Goal: Navigation & Orientation: Find specific page/section

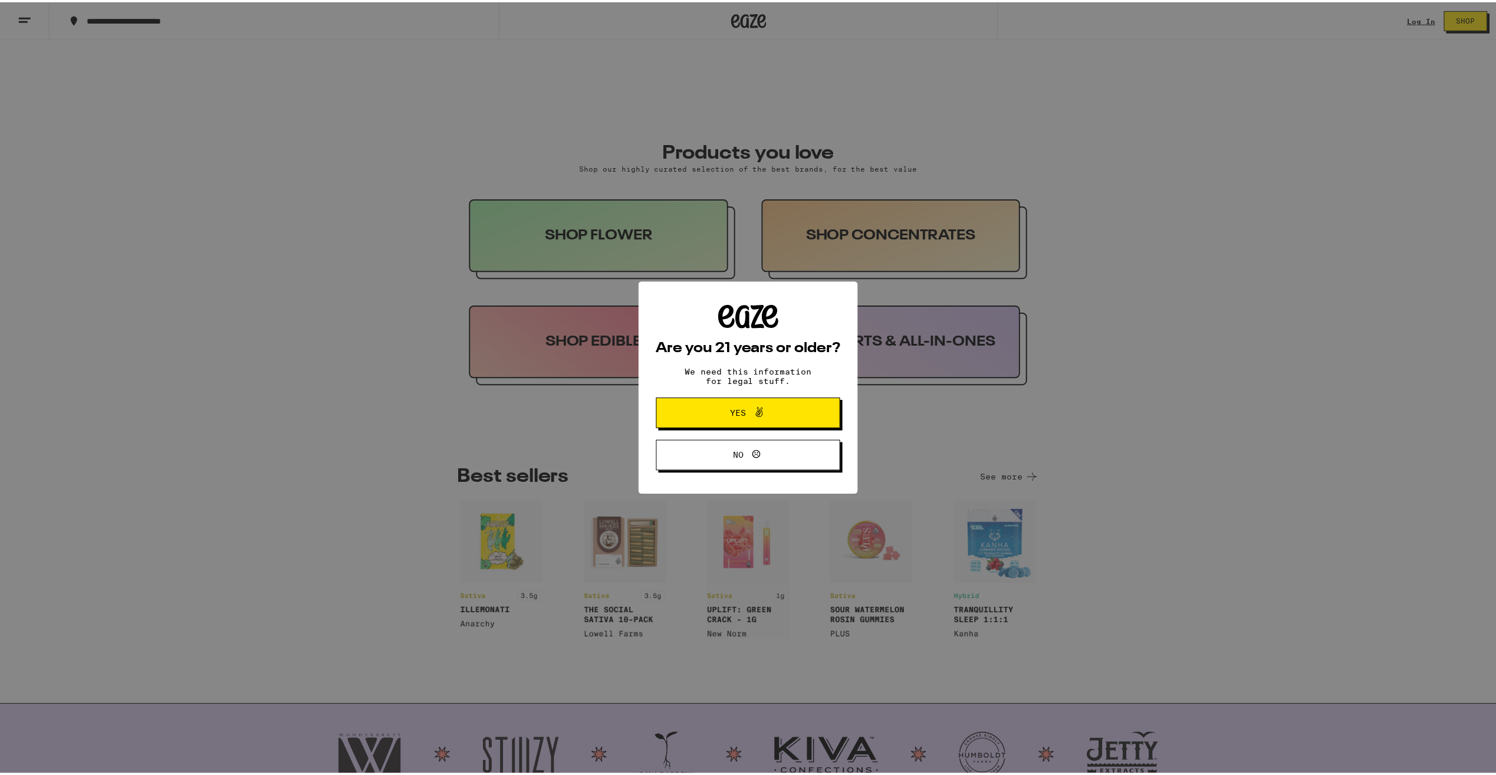
scroll to position [472, 0]
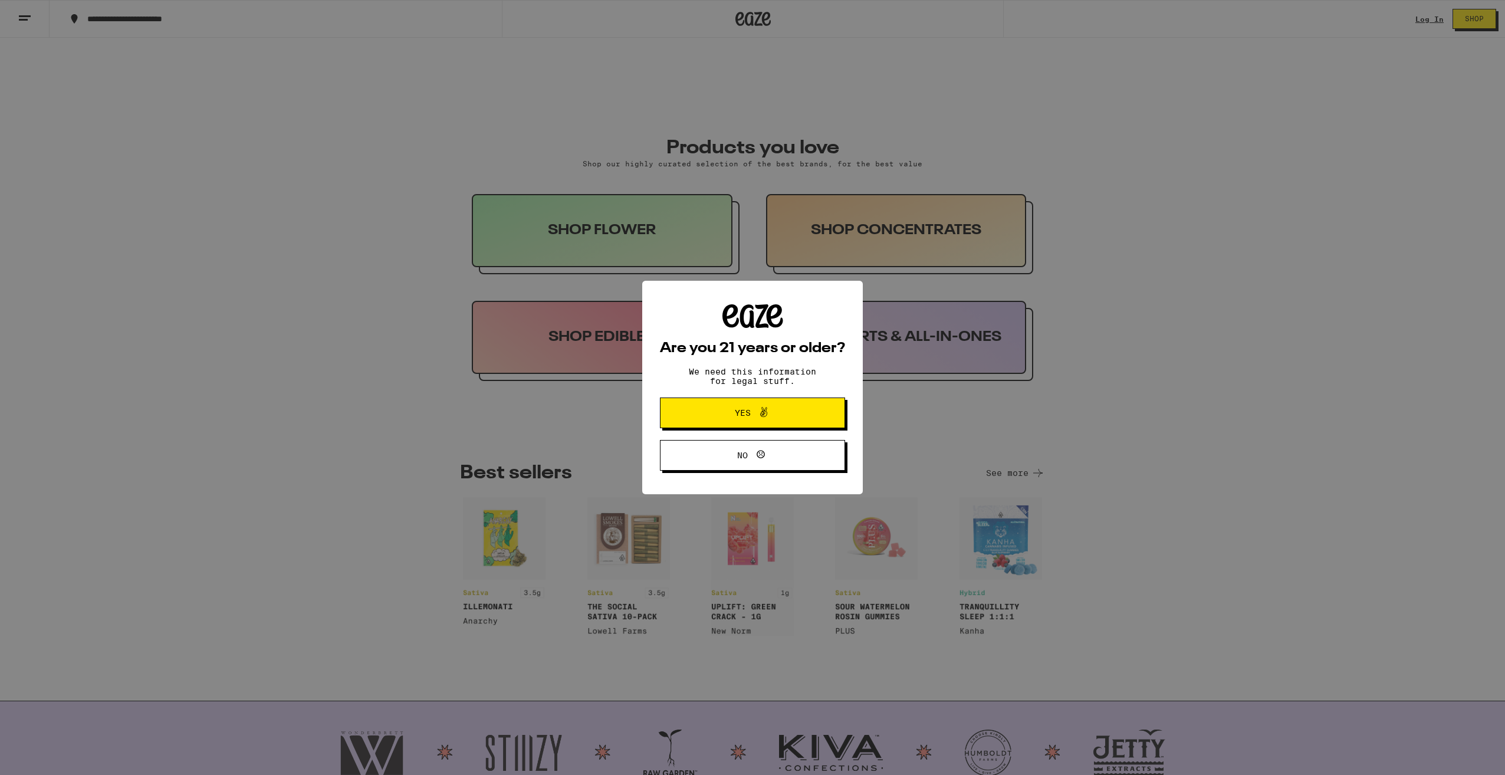
click at [714, 414] on span "Yes" at bounding box center [753, 412] width 90 height 15
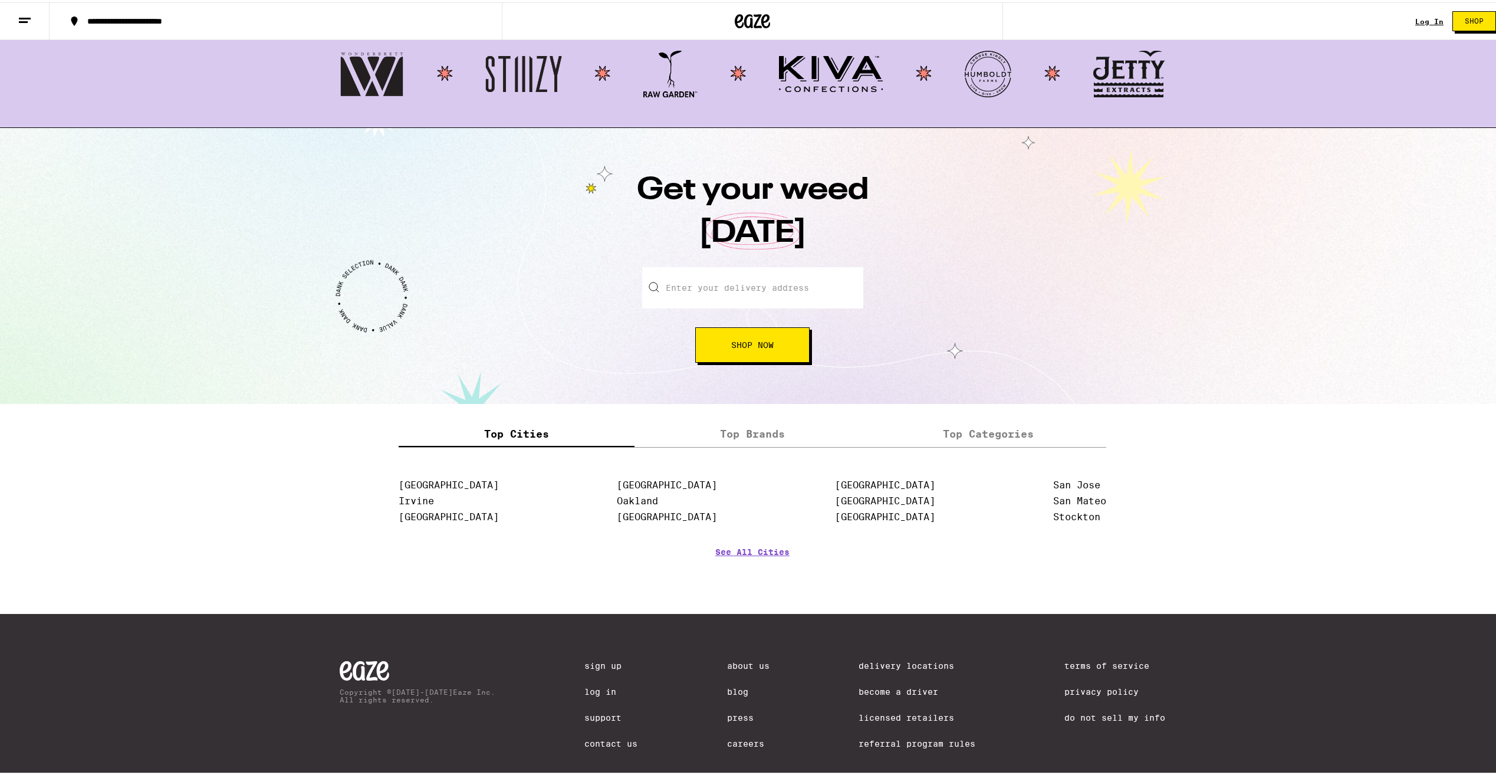
scroll to position [1180, 0]
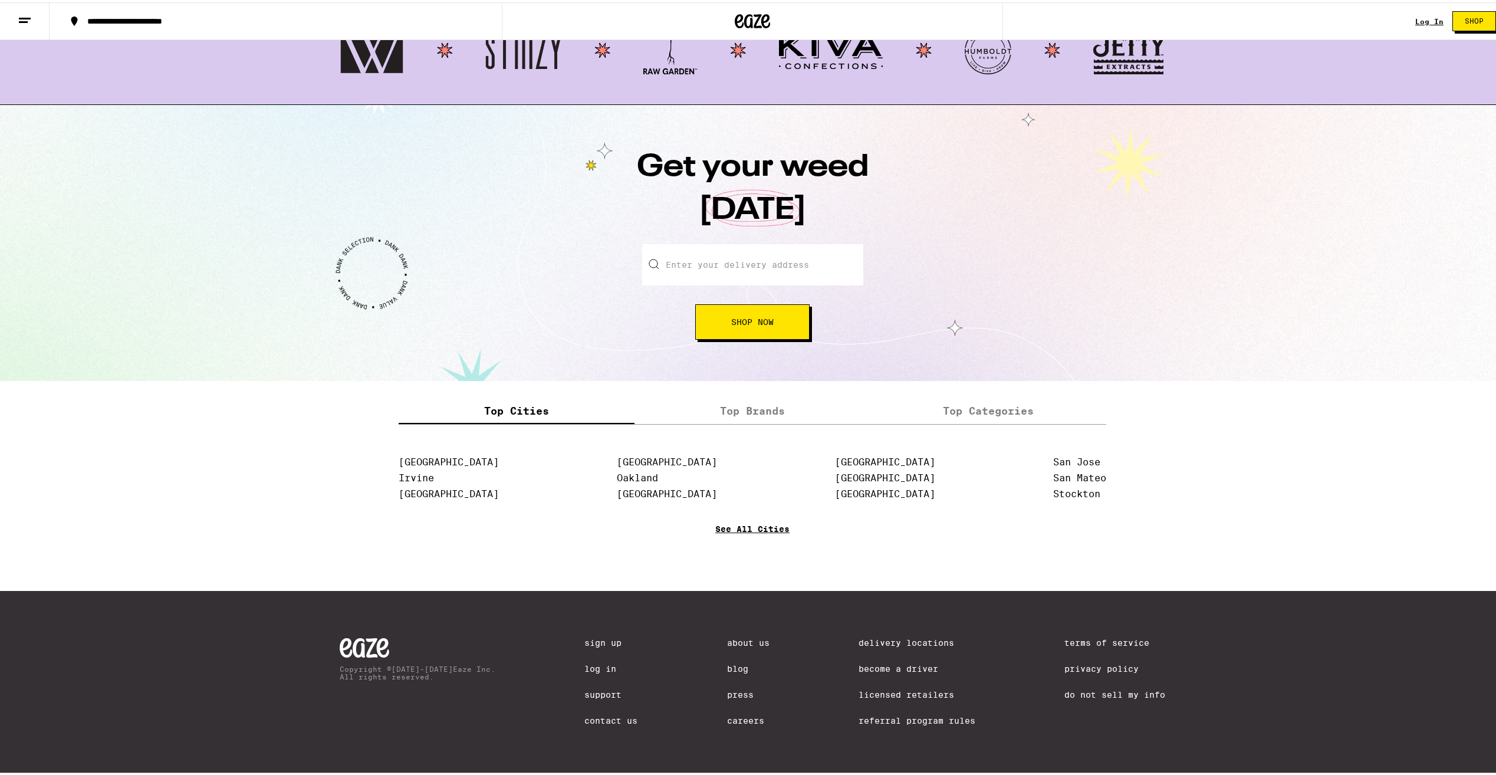
click at [727, 531] on link "See All Cities" at bounding box center [752, 544] width 74 height 44
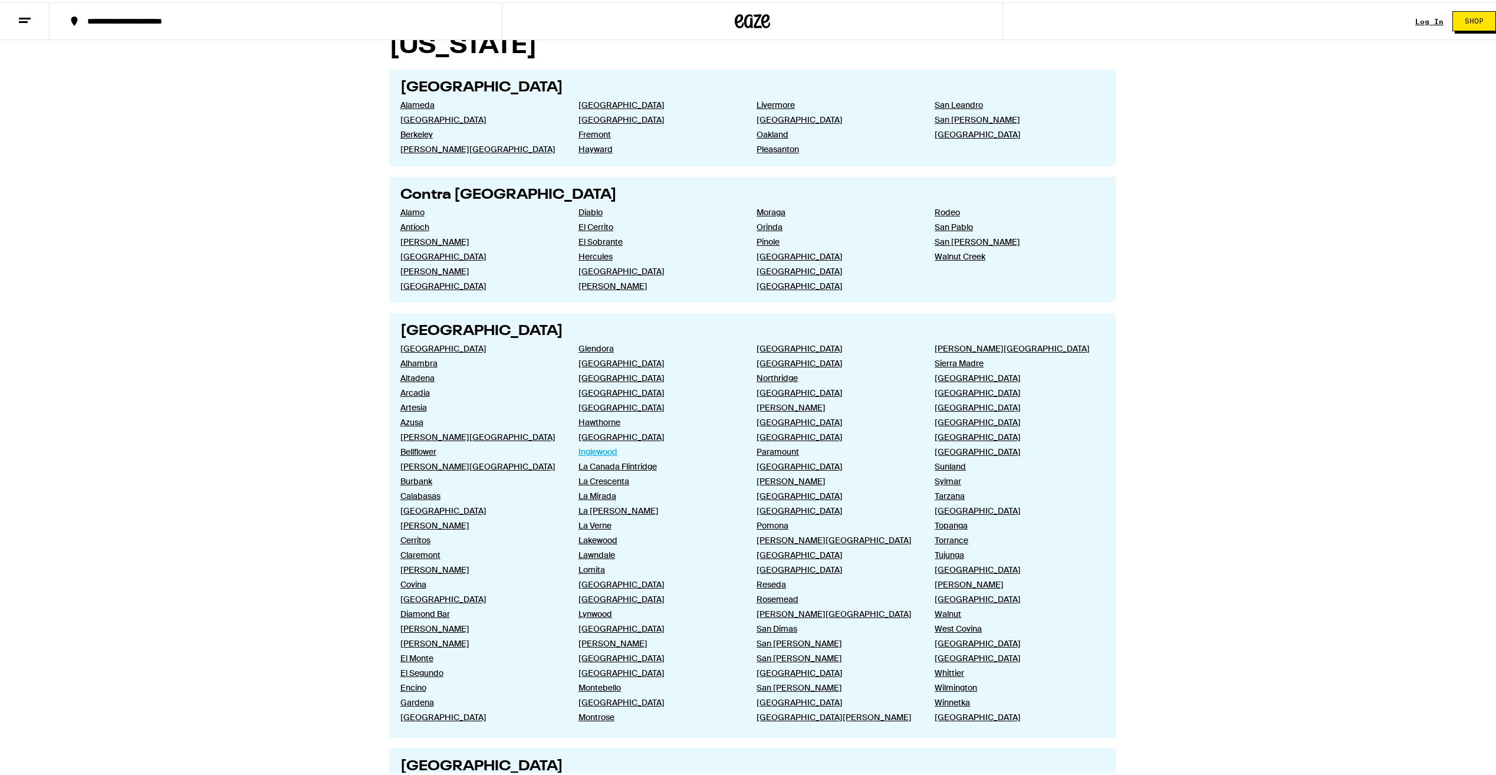
scroll to position [102, 0]
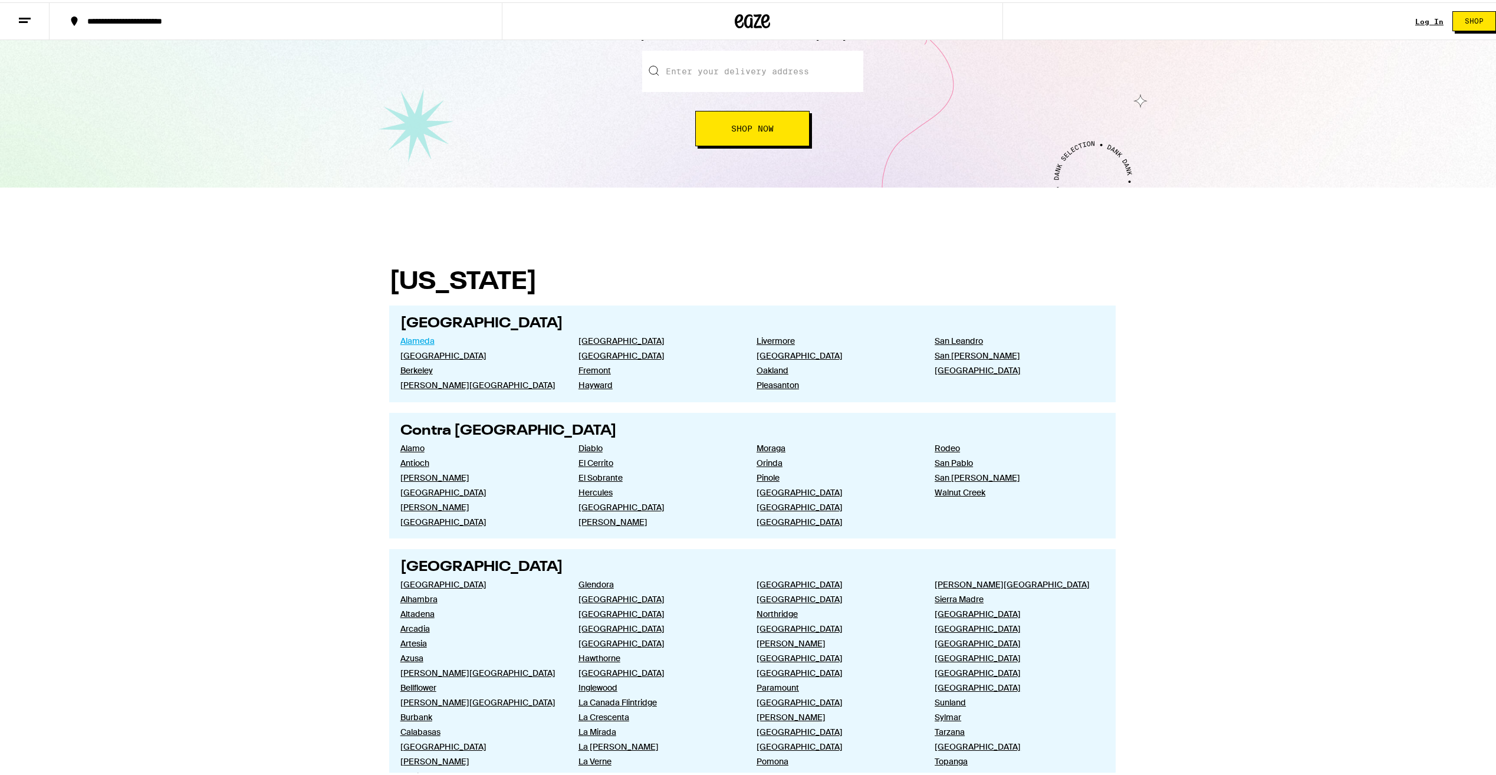
click at [420, 337] on link "Alameda" at bounding box center [479, 338] width 159 height 11
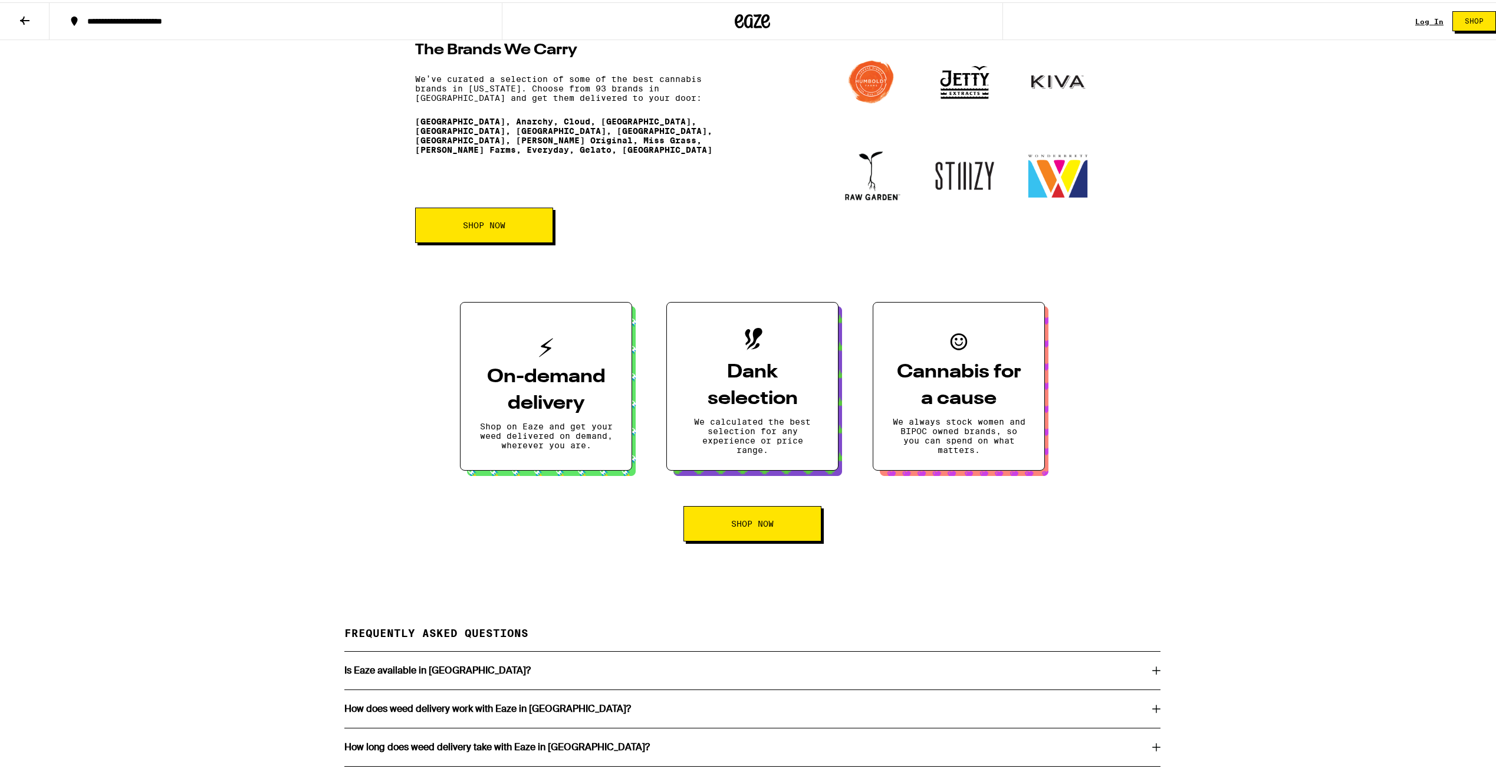
scroll to position [1592, 0]
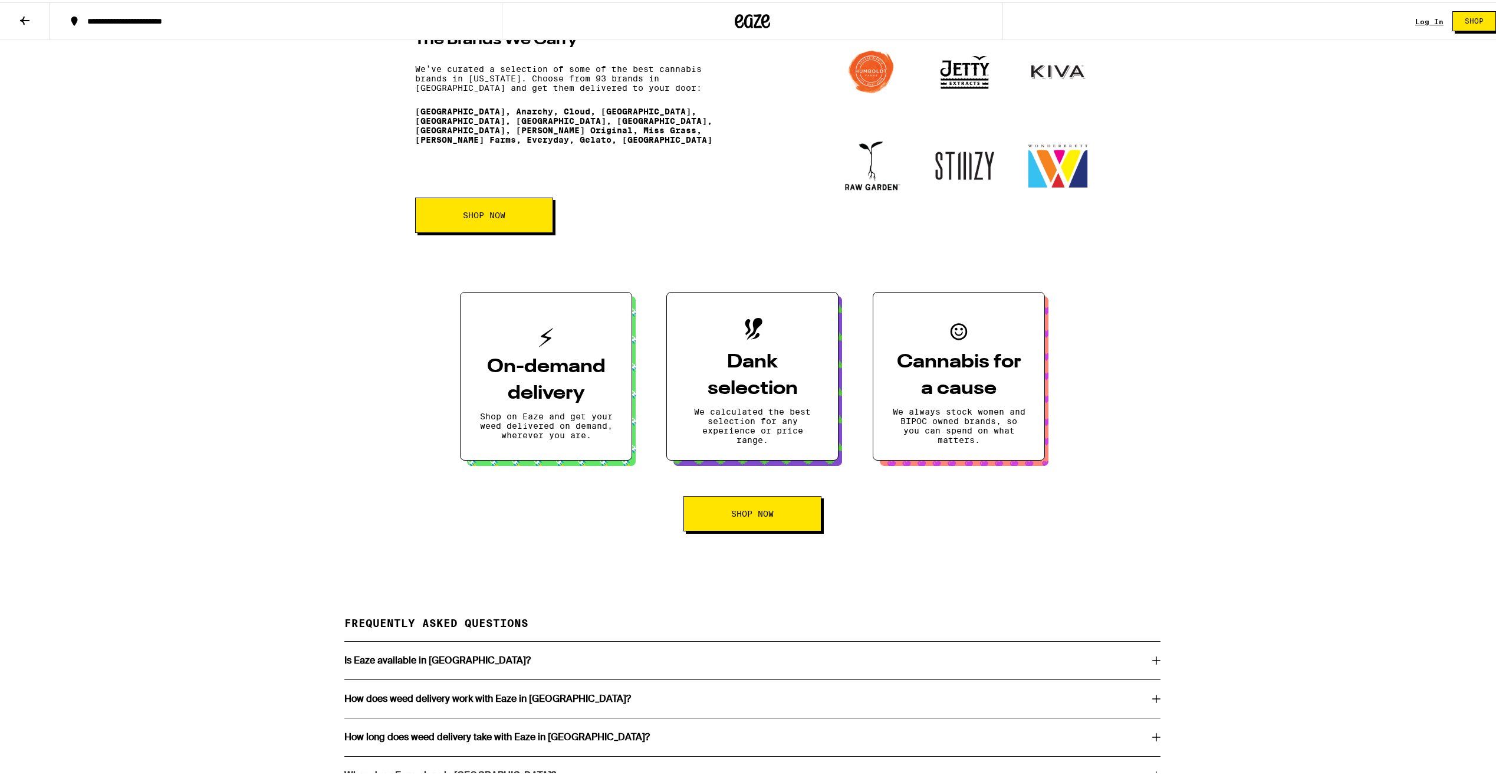
click at [1056, 195] on img at bounding box center [1058, 164] width 64 height 64
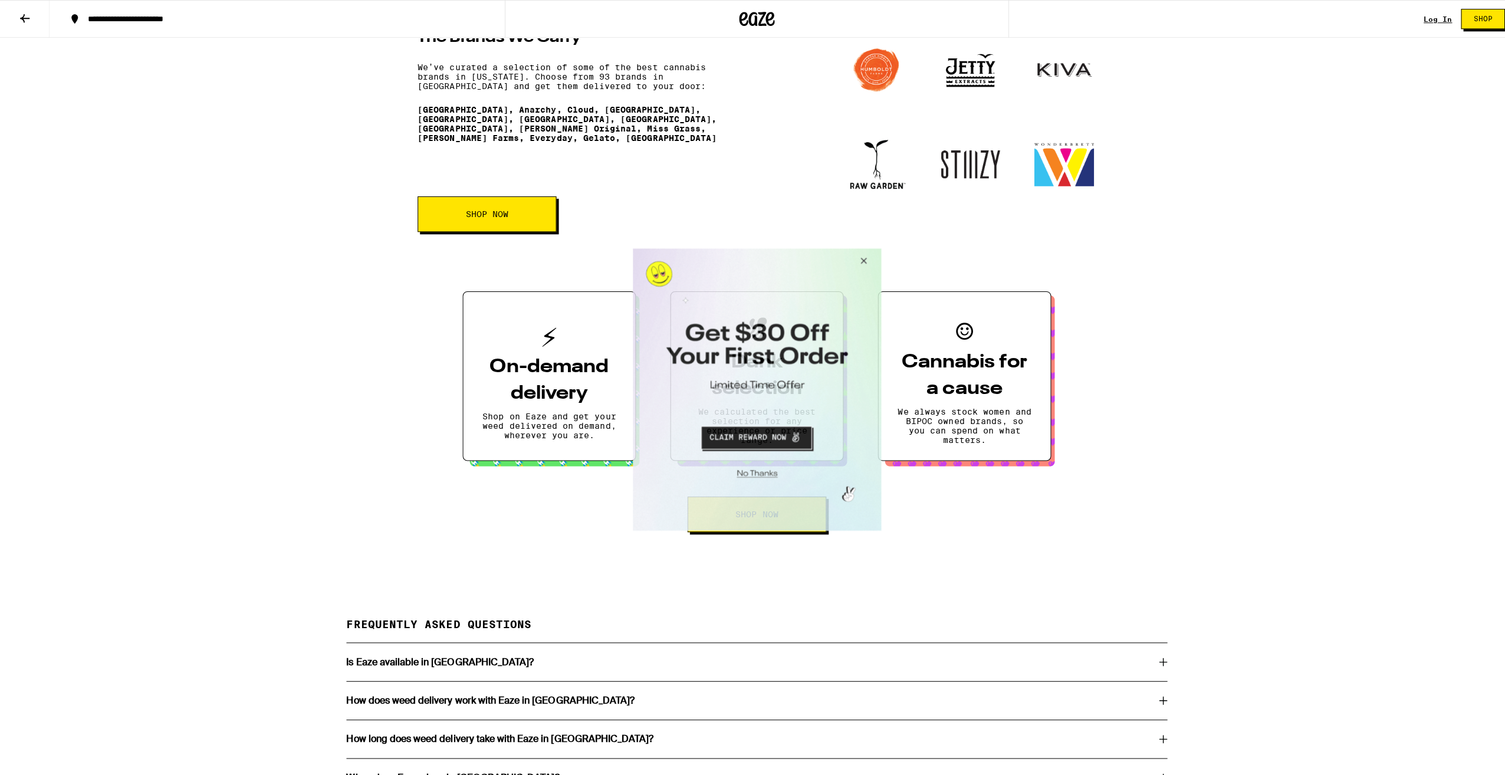
click at [866, 261] on button "Close Modal" at bounding box center [860, 262] width 32 height 28
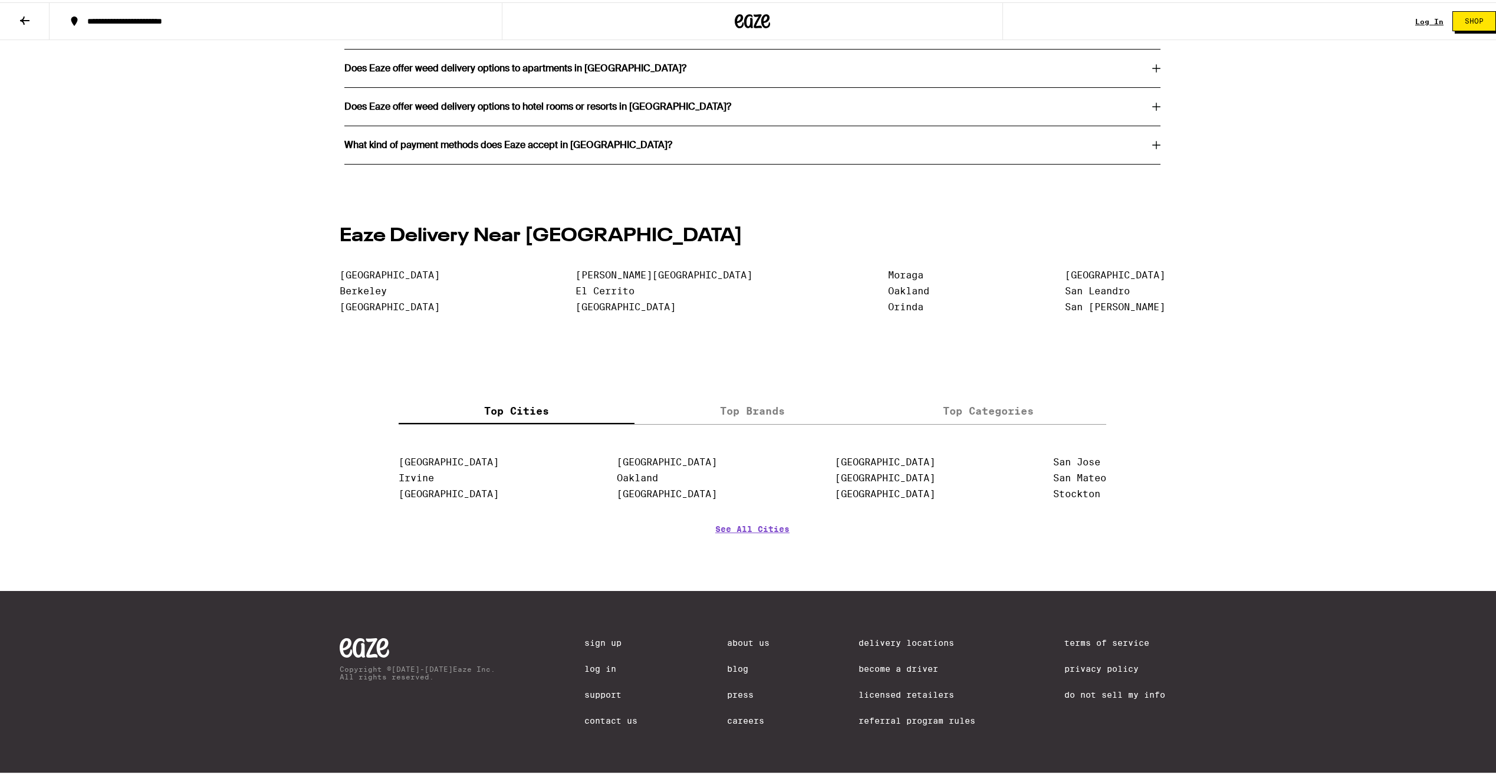
scroll to position [2381, 0]
click at [875, 689] on link "Licensed Retailers" at bounding box center [917, 692] width 117 height 9
